Goal: Transaction & Acquisition: Purchase product/service

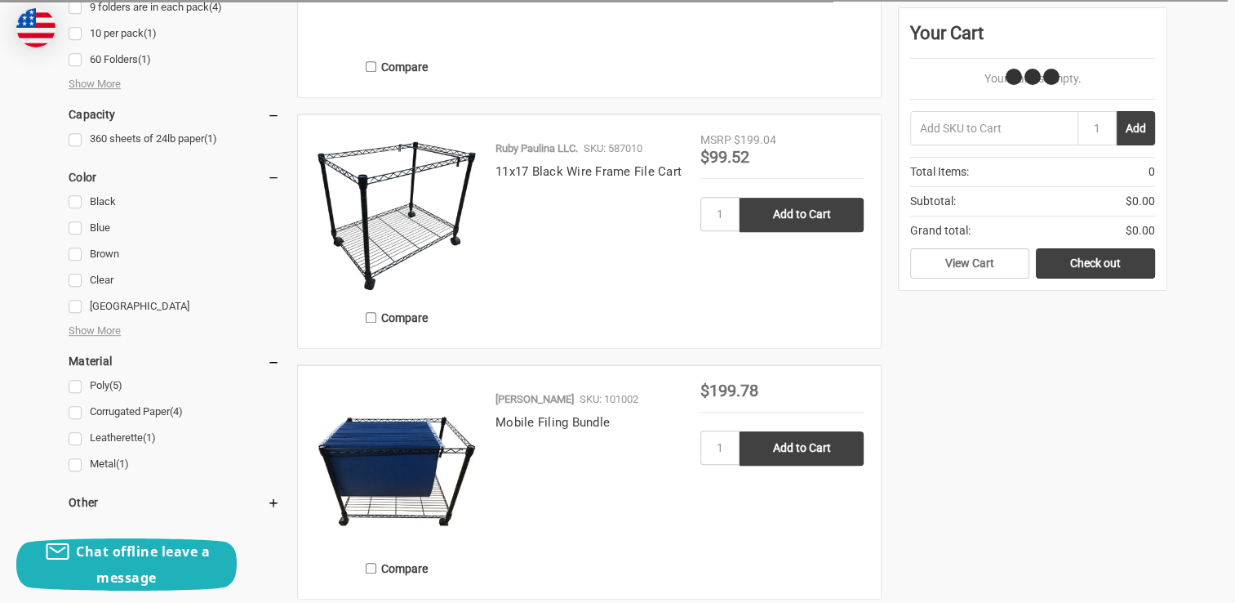
scroll to position [993, 0]
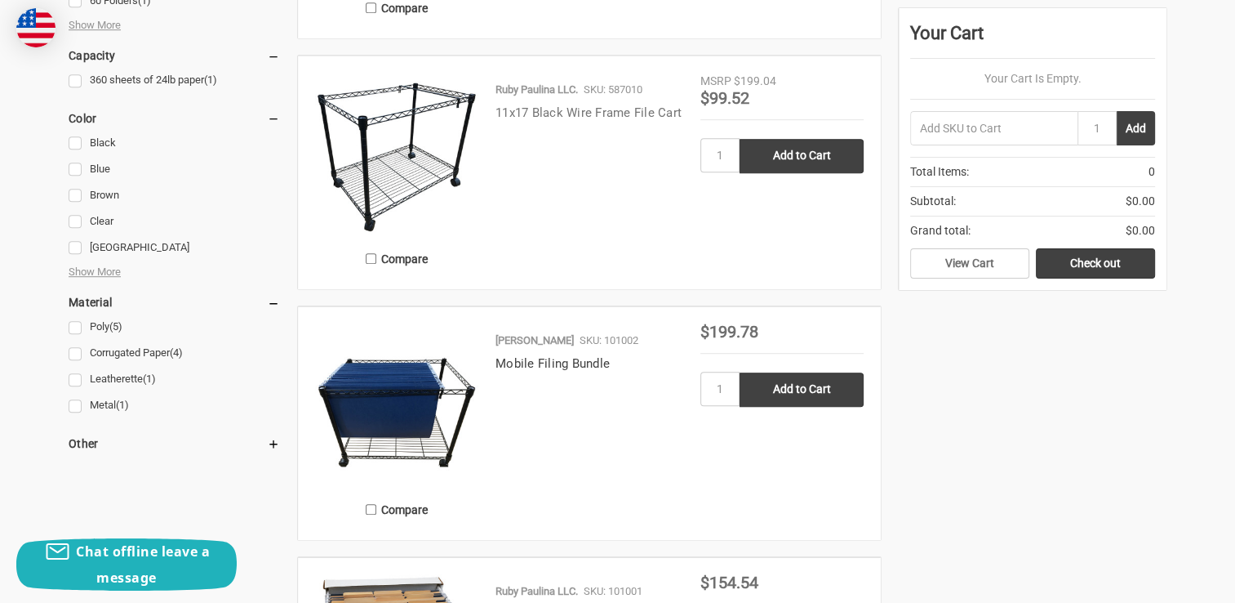
click at [582, 109] on link "11x17 Black Wire Frame File Cart" at bounding box center [589, 112] width 186 height 15
